Goal: Use online tool/utility: Utilize a website feature to perform a specific function

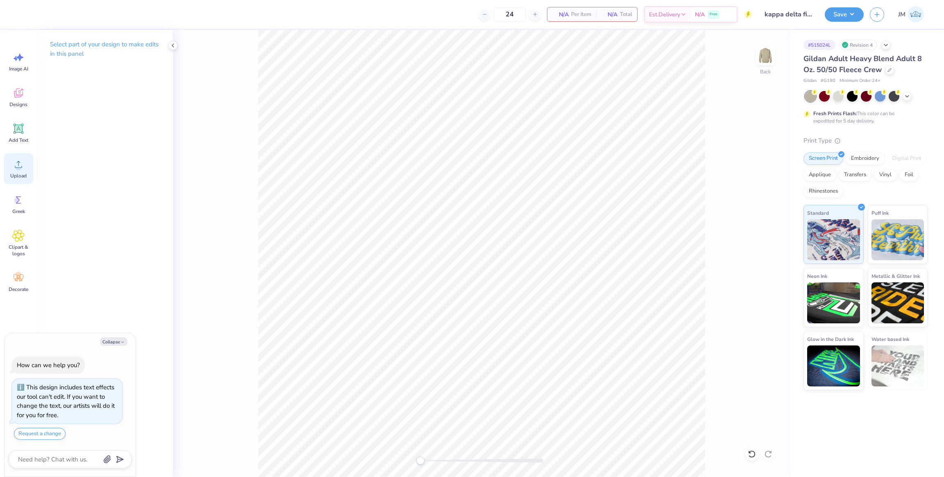
click at [26, 170] on div "Upload" at bounding box center [19, 168] width 30 height 31
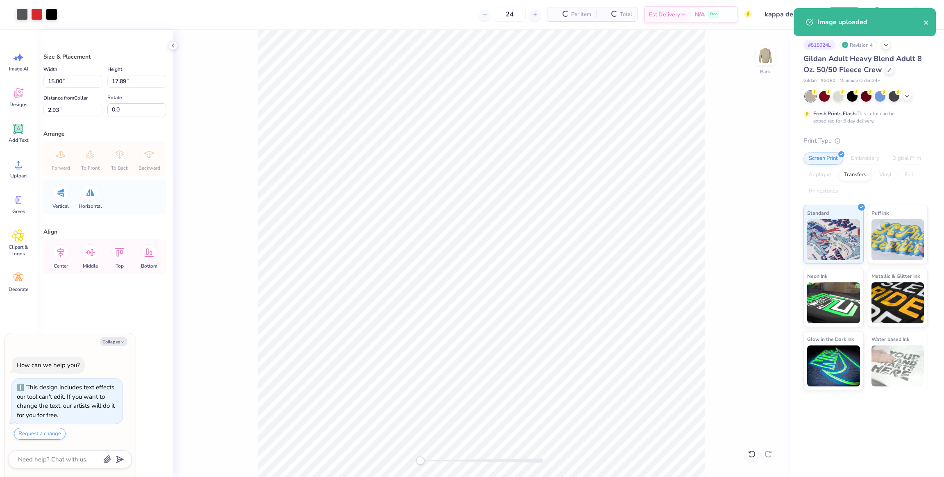
type textarea "x"
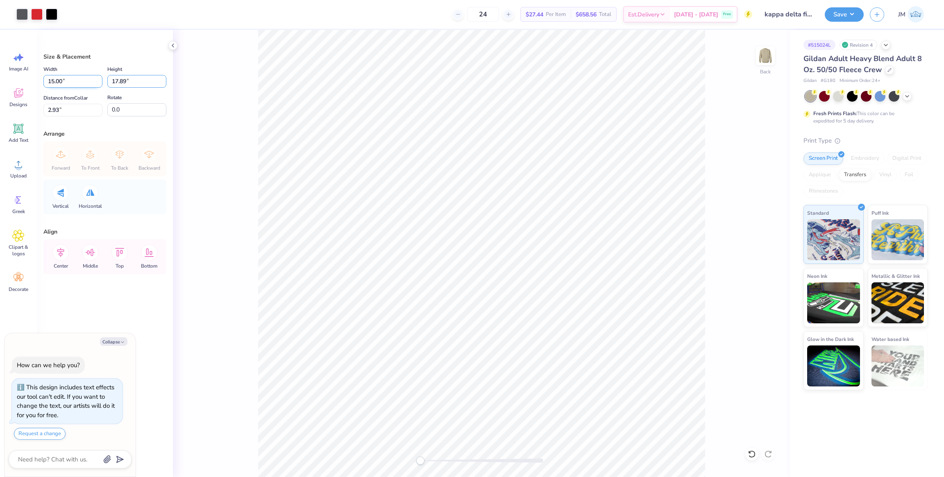
click at [60, 77] on div "Width 15.00 15.00 " Height 17.89 17.89 "" at bounding box center [104, 75] width 123 height 23
type input "13"
type textarea "x"
type input "10.90"
type input "13.00"
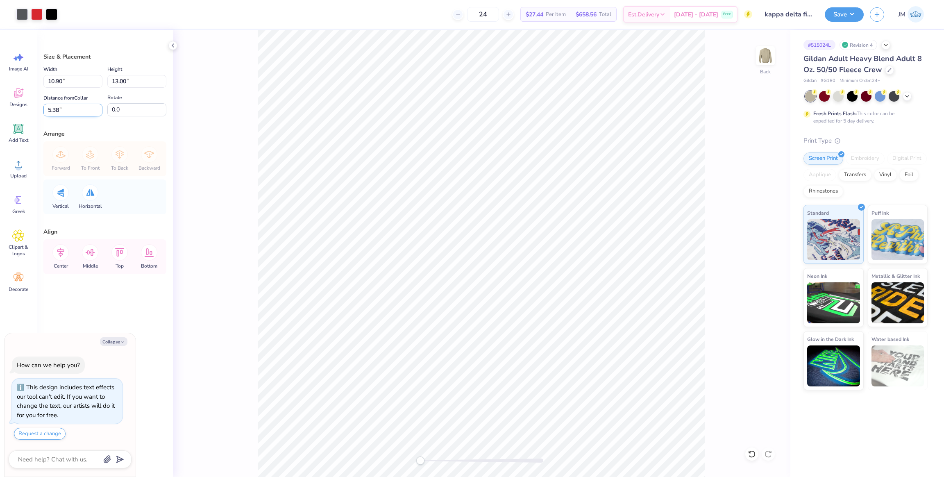
click at [51, 109] on input "5.38" at bounding box center [72, 110] width 59 height 13
drag, startPoint x: 48, startPoint y: 111, endPoint x: 135, endPoint y: 121, distance: 87.1
click at [50, 113] on input "53" at bounding box center [72, 110] width 59 height 13
type input "3"
click at [847, 15] on button "Save" at bounding box center [844, 13] width 39 height 14
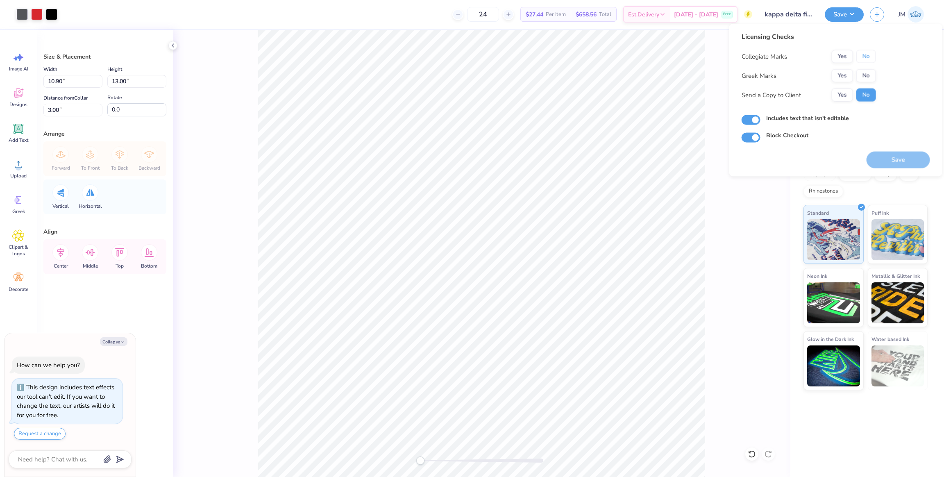
drag, startPoint x: 857, startPoint y: 52, endPoint x: 844, endPoint y: 67, distance: 20.0
click at [858, 52] on button "No" at bounding box center [866, 56] width 20 height 13
click at [839, 74] on button "Yes" at bounding box center [842, 75] width 21 height 13
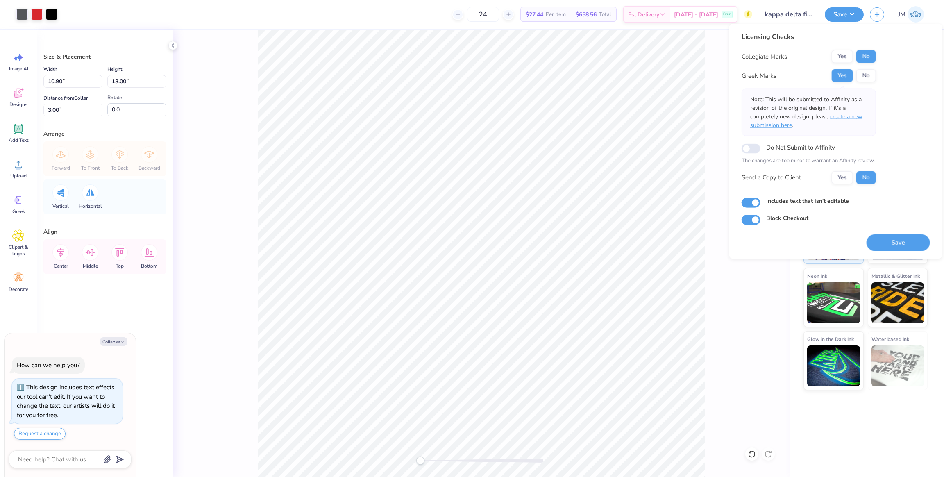
click at [849, 116] on span "create a new submission here" at bounding box center [806, 121] width 112 height 16
type textarea "x"
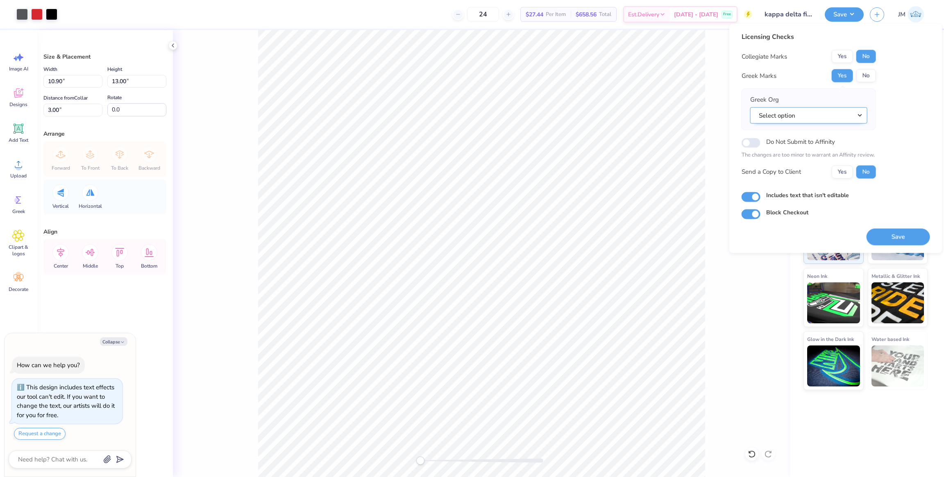
click at [825, 116] on button "Select option" at bounding box center [808, 115] width 117 height 17
click at [799, 163] on link "Kappa Delta" at bounding box center [809, 165] width 111 height 14
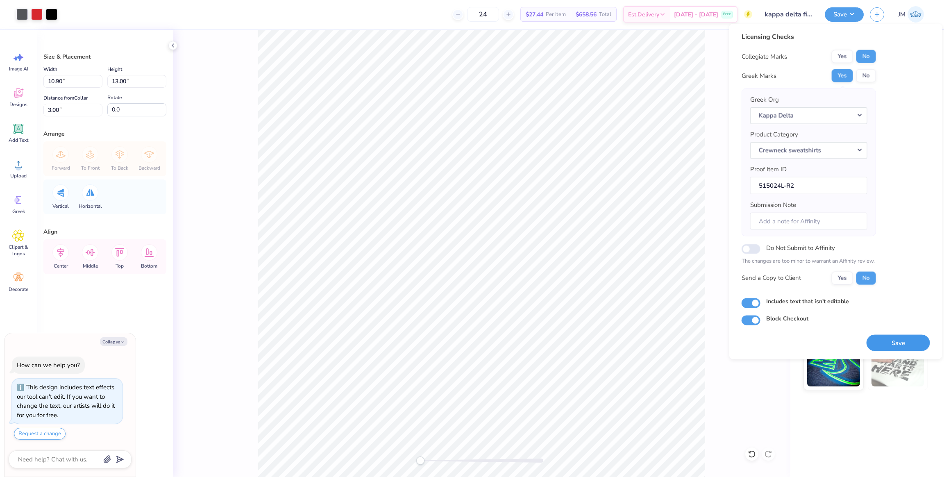
click at [903, 340] on button "Save" at bounding box center [899, 342] width 64 height 17
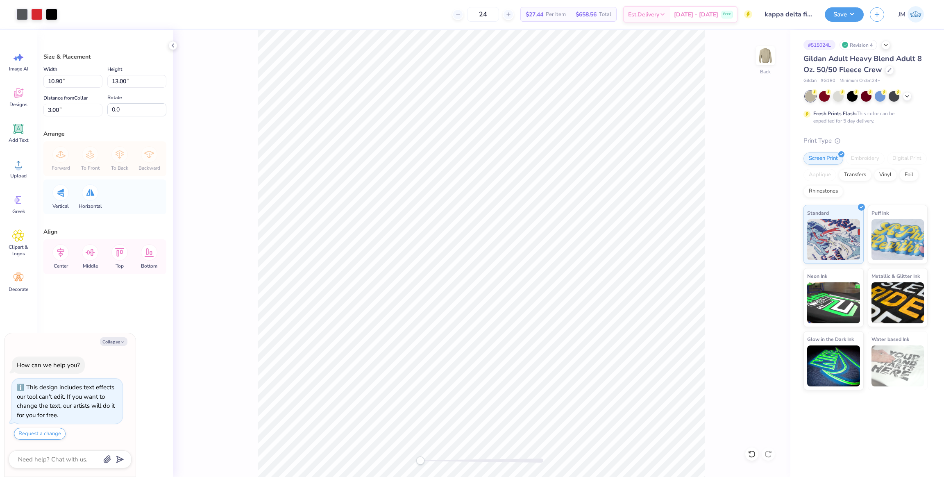
type textarea "x"
